Goal: Go to known website: Access a specific website the user already knows

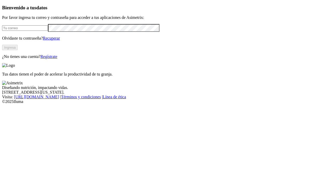
type input "[PERSON_NAME][EMAIL_ADDRESS][PERSON_NAME][DOMAIN_NAME]"
click at [18, 50] on button "Ingresa" at bounding box center [10, 47] width 16 height 5
